Goal: Task Accomplishment & Management: Manage account settings

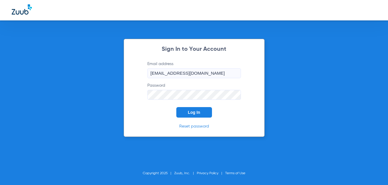
click at [196, 110] on button "Log In" at bounding box center [194, 112] width 36 height 11
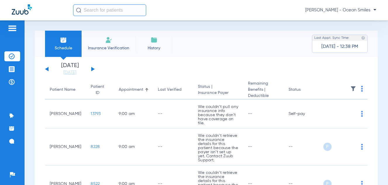
click at [93, 68] on button at bounding box center [93, 69] width 4 height 4
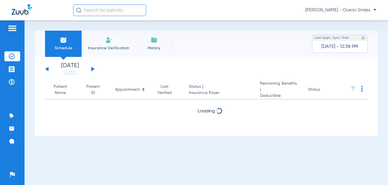
click at [93, 68] on button at bounding box center [93, 69] width 4 height 4
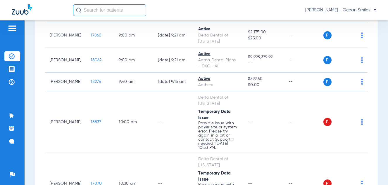
scroll to position [117, 0]
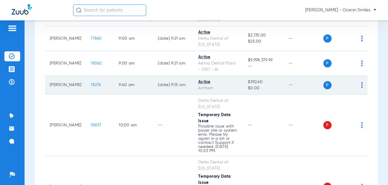
click at [356, 84] on div "P S" at bounding box center [343, 85] width 40 height 8
click at [361, 85] on img at bounding box center [362, 85] width 2 height 6
drag, startPoint x: 221, startPoint y: 55, endPoint x: 259, endPoint y: 86, distance: 49.1
click at [261, 84] on div at bounding box center [194, 92] width 388 height 185
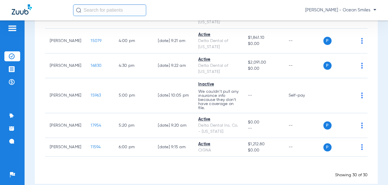
scroll to position [875, 0]
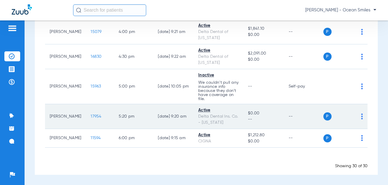
click at [354, 116] on div "P S" at bounding box center [343, 116] width 40 height 8
click at [356, 116] on div "P S" at bounding box center [343, 116] width 40 height 8
click at [361, 116] on img at bounding box center [362, 117] width 2 height 6
